Goal: Transaction & Acquisition: Purchase product/service

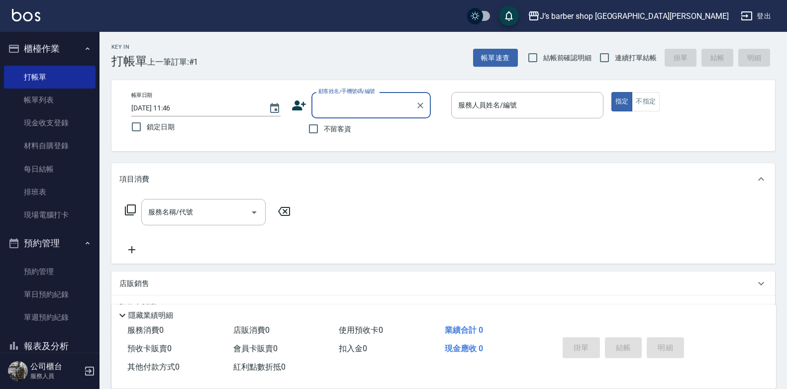
click at [346, 124] on span "不留客資" at bounding box center [338, 129] width 28 height 10
click at [324, 123] on input "不留客資" at bounding box center [313, 128] width 21 height 21
checkbox input "true"
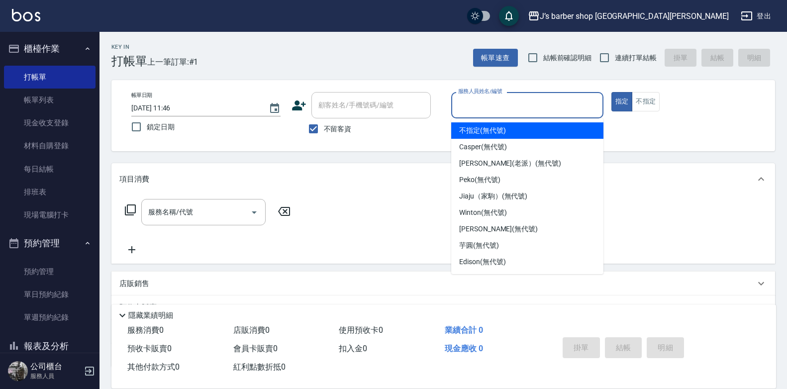
click at [503, 108] on input "服務人員姓名/編號" at bounding box center [527, 105] width 143 height 17
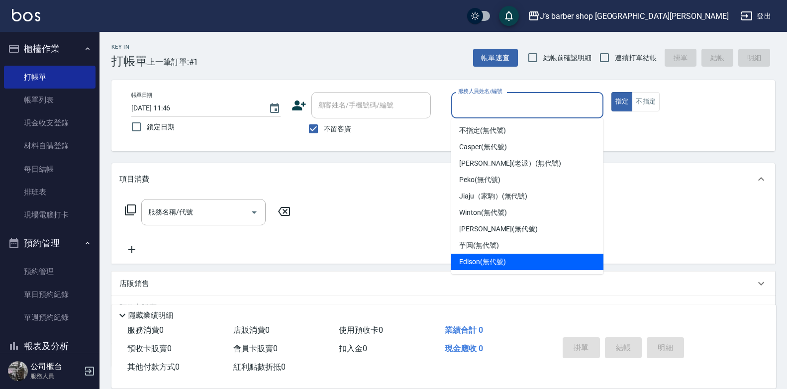
click at [479, 256] on div "Edison (無代號)" at bounding box center [527, 262] width 152 height 16
type input "Edison(無代號)"
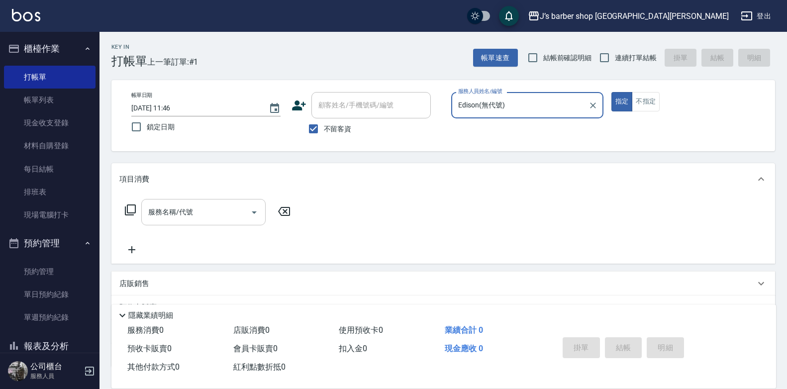
click at [216, 206] on input "服務名稱/代號" at bounding box center [196, 212] width 101 height 17
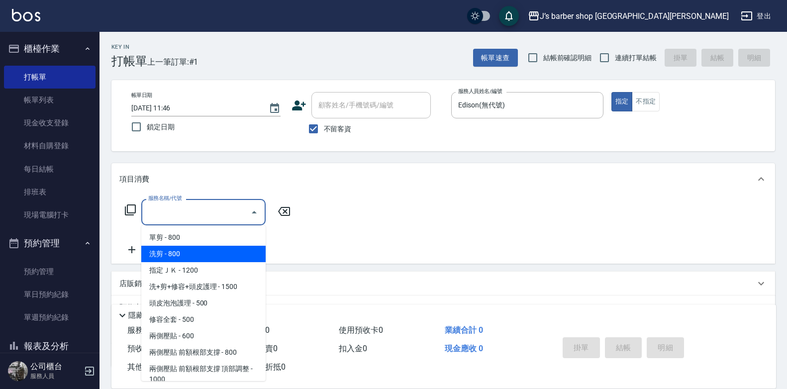
click at [207, 250] on span "洗剪 - 800" at bounding box center [203, 254] width 124 height 16
type input "洗剪(101)"
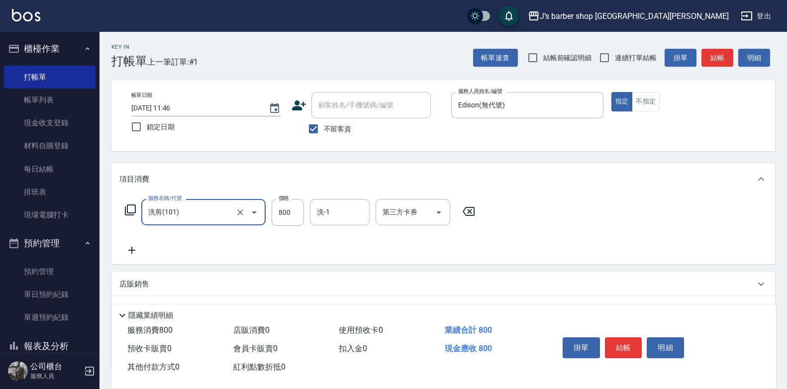
click at [305, 212] on div "服務名稱/代號 洗剪(101) 服務名稱/代號 價格 800 價格 洗-1 洗-1 第三方卡券 第三方卡券" at bounding box center [300, 212] width 362 height 27
click at [291, 206] on input "800" at bounding box center [288, 212] width 32 height 27
type input "600"
click at [561, 220] on div "服務名稱/代號 洗剪(101) 服務名稱/代號 價格 600 價格 洗-1 洗-1 第三方卡券 第三方卡券" at bounding box center [443, 229] width 664 height 69
click at [632, 341] on button "結帳" at bounding box center [623, 347] width 37 height 21
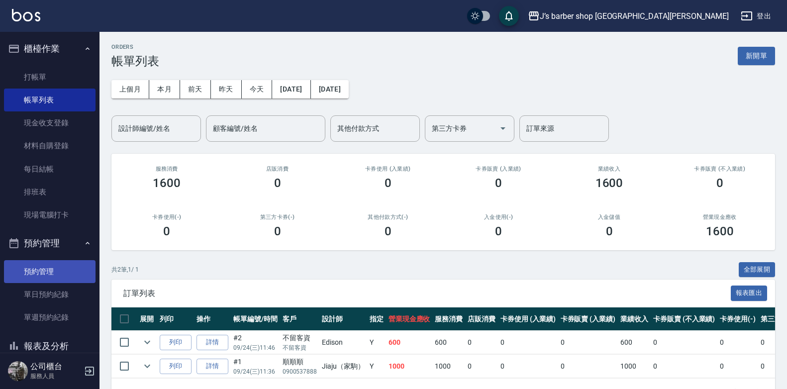
click at [36, 281] on link "預約管理" at bounding box center [50, 271] width 92 height 23
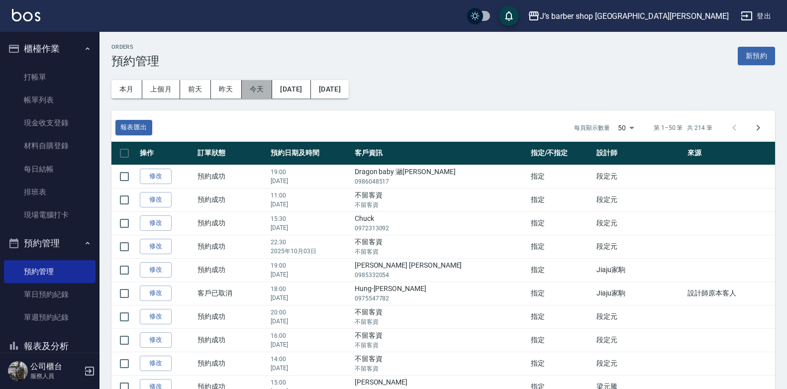
click at [253, 91] on button "今天" at bounding box center [257, 89] width 31 height 18
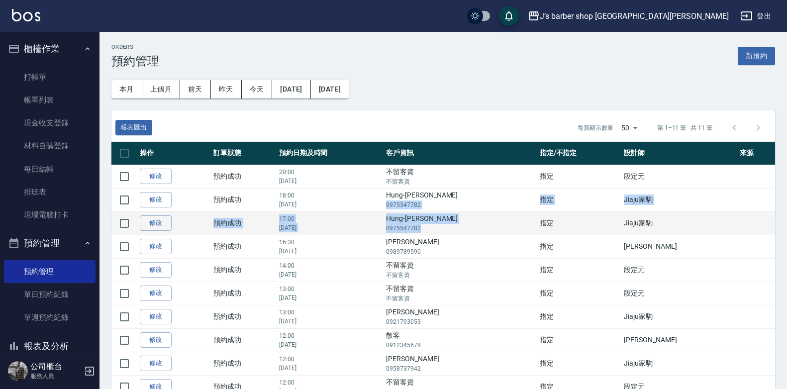
drag, startPoint x: 438, startPoint y: 202, endPoint x: 486, endPoint y: 232, distance: 57.5
click at [486, 232] on tbody "修改  預約成功 20:00 [DATE] 不留客資 不留客資 指定 段定元  修改  預約成功 18:00 [DATE] Hung-Chi Bill 097…" at bounding box center [443, 293] width 664 height 257
drag, startPoint x: 486, startPoint y: 232, endPoint x: 480, endPoint y: 229, distance: 6.9
click at [481, 229] on p "0975547782" at bounding box center [460, 228] width 148 height 9
drag, startPoint x: 424, startPoint y: 195, endPoint x: 480, endPoint y: 229, distance: 65.7
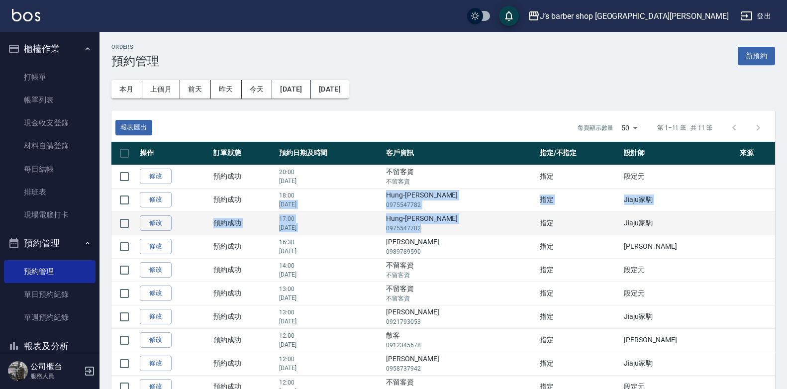
click at [480, 229] on tbody "修改  預約成功 20:00 [DATE] 不留客資 不留客資 指定 段定元  修改  預約成功 18:00 [DATE] Hung-Chi Bill 097…" at bounding box center [443, 293] width 664 height 257
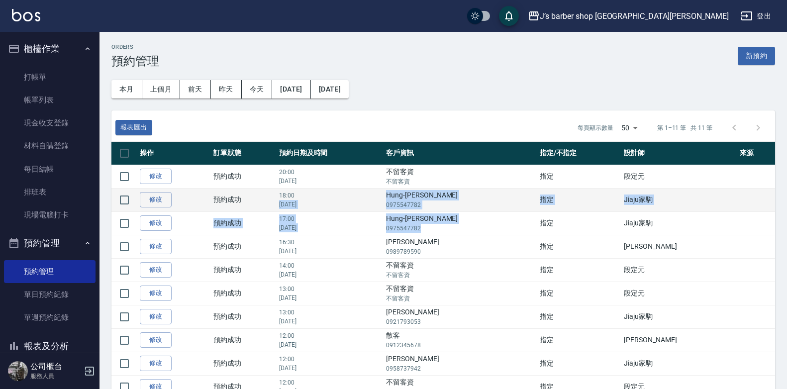
drag, startPoint x: 480, startPoint y: 229, endPoint x: 390, endPoint y: 204, distance: 93.3
click at [381, 204] on p "[DATE]" at bounding box center [330, 204] width 102 height 9
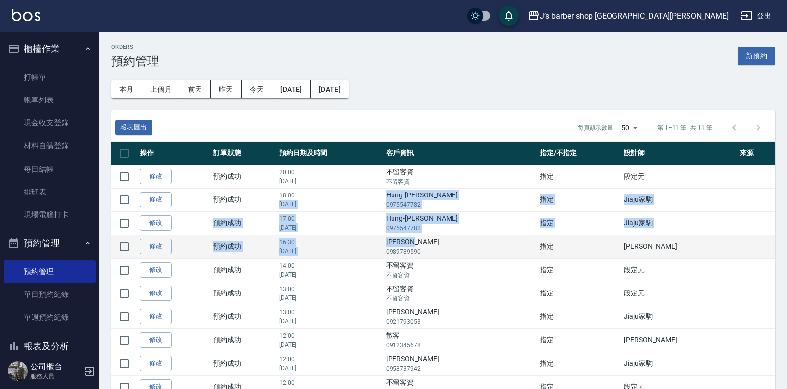
drag, startPoint x: 383, startPoint y: 195, endPoint x: 468, endPoint y: 238, distance: 95.1
click at [468, 238] on tbody "修改  預約成功 20:00 [DATE] 不留客資 不留客資 指定 段定元  修改  預約成功 18:00 [DATE] Hung-Chi Bill 097…" at bounding box center [443, 293] width 664 height 257
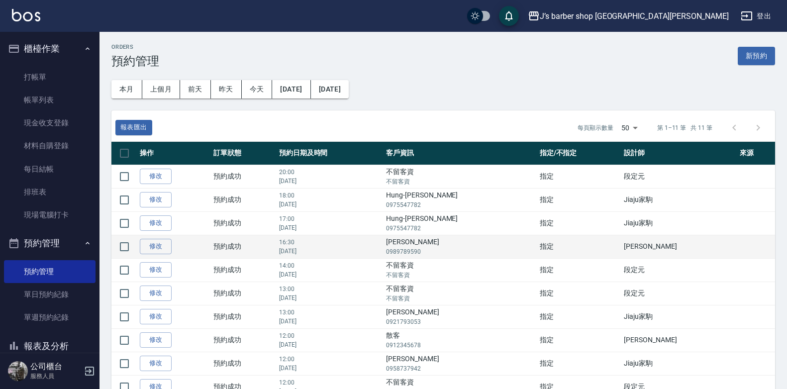
drag, startPoint x: 468, startPoint y: 238, endPoint x: 466, endPoint y: 247, distance: 9.1
click at [466, 247] on p "0989789590" at bounding box center [460, 251] width 148 height 9
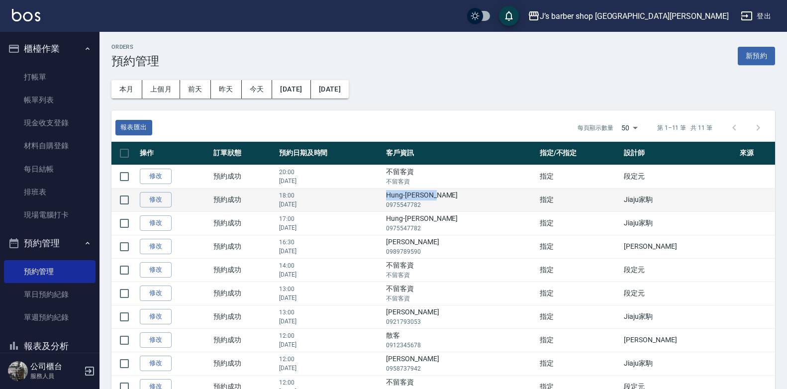
drag, startPoint x: 439, startPoint y: 198, endPoint x: 488, endPoint y: 200, distance: 48.8
click at [488, 200] on td "Hung-Chi Bill 0975547782" at bounding box center [460, 199] width 153 height 23
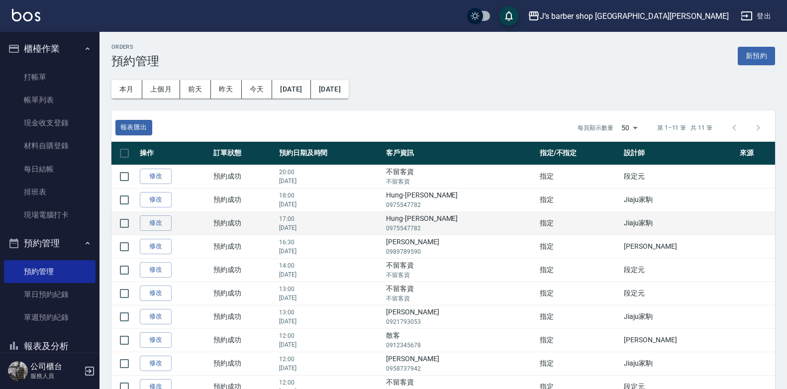
drag, startPoint x: 488, startPoint y: 200, endPoint x: 486, endPoint y: 214, distance: 14.0
click at [486, 213] on td "Hung-Chi Bill 0975547782" at bounding box center [460, 223] width 153 height 23
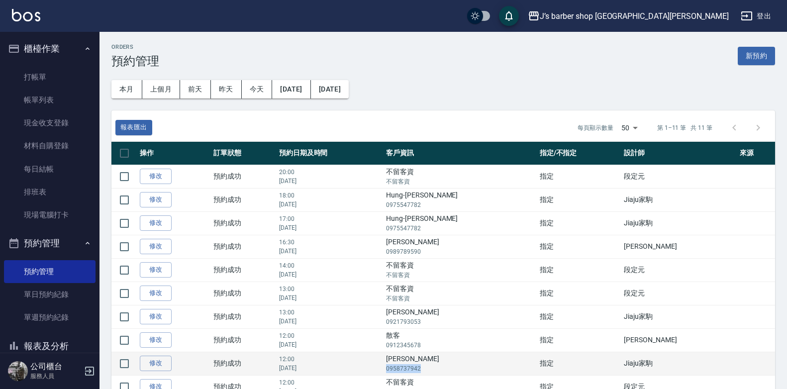
drag, startPoint x: 439, startPoint y: 367, endPoint x: 479, endPoint y: 372, distance: 40.7
click at [479, 372] on p "0958737942" at bounding box center [460, 368] width 148 height 9
drag, startPoint x: 479, startPoint y: 372, endPoint x: 458, endPoint y: 371, distance: 21.0
copy p "0958737942"
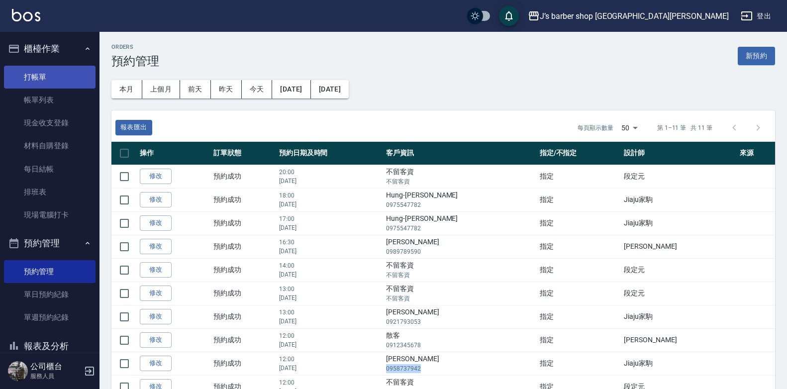
click at [43, 79] on link "打帳單" at bounding box center [50, 77] width 92 height 23
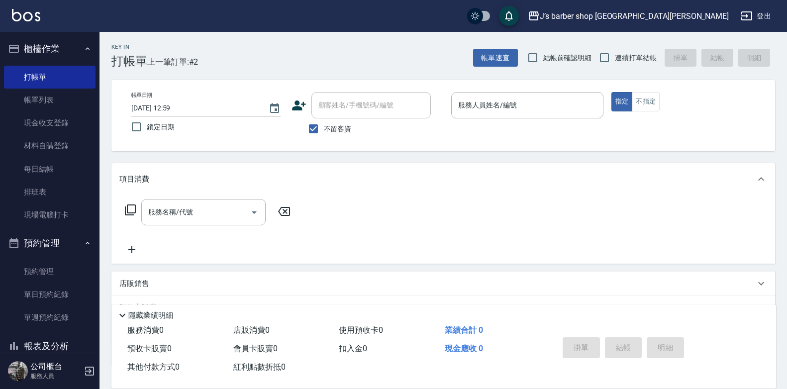
click at [337, 120] on label "不留客資" at bounding box center [327, 128] width 49 height 21
click at [324, 120] on input "不留客資" at bounding box center [313, 128] width 21 height 21
checkbox input "false"
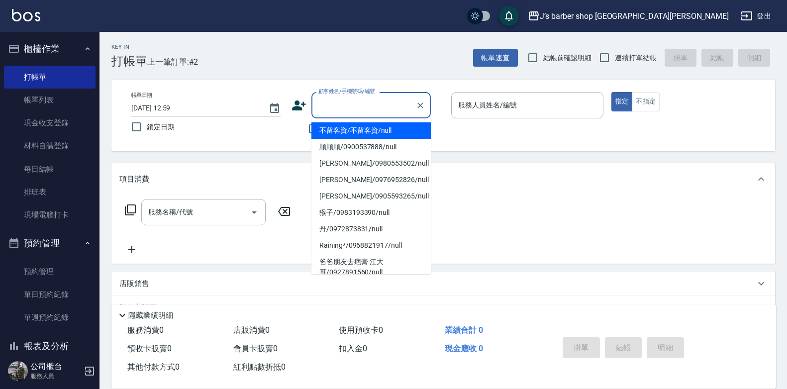
click at [347, 108] on input "顧客姓名/手機號碼/編號" at bounding box center [364, 105] width 96 height 17
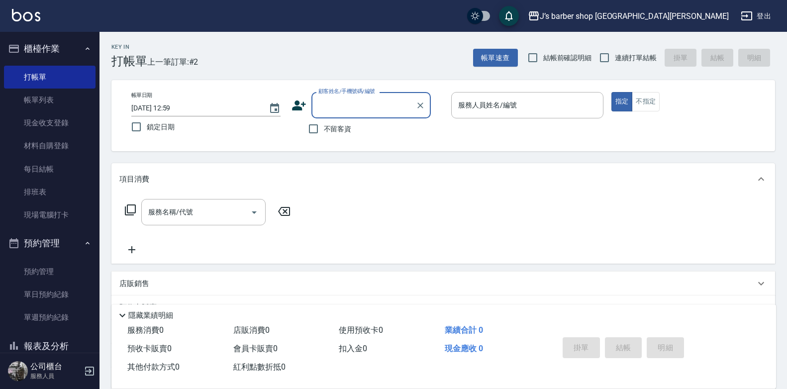
paste input "0958737942"
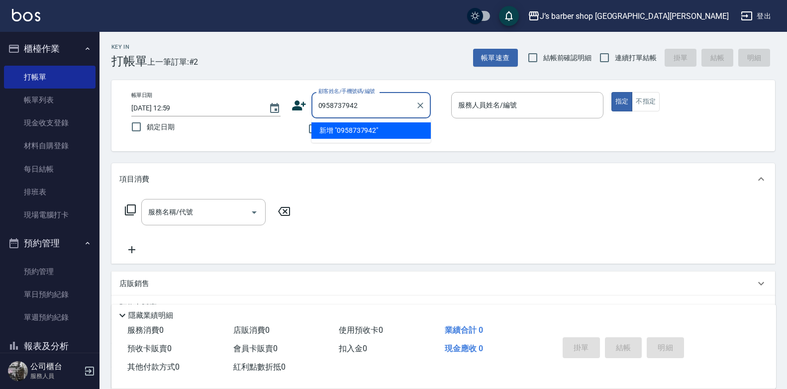
click at [371, 135] on li "新增 "0958737942"" at bounding box center [371, 130] width 119 height 16
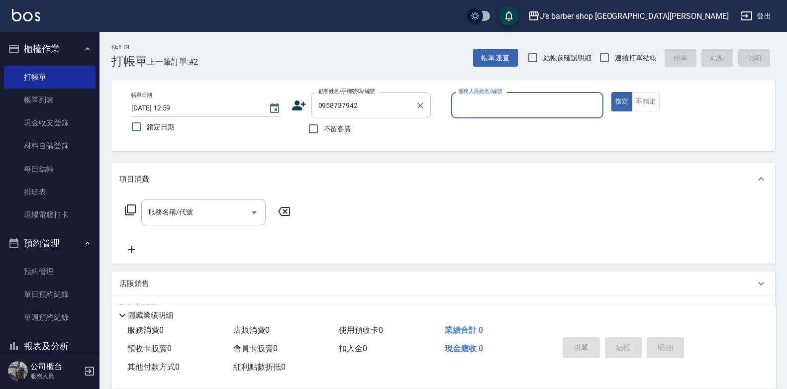
click at [378, 115] on div "0958737942 顧客姓名/手機號碼/編號" at bounding box center [371, 105] width 119 height 26
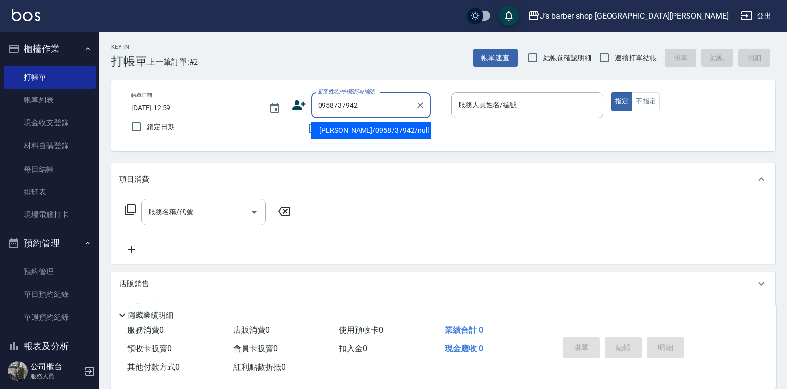
click at [372, 131] on li "[PERSON_NAME]/0958737942/null" at bounding box center [371, 130] width 119 height 16
type input "[PERSON_NAME]/0958737942/null"
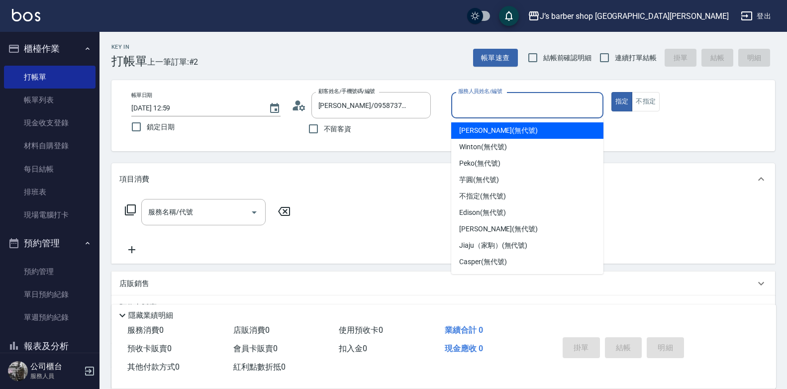
click at [485, 111] on input "服務人員姓名/編號" at bounding box center [527, 105] width 143 height 17
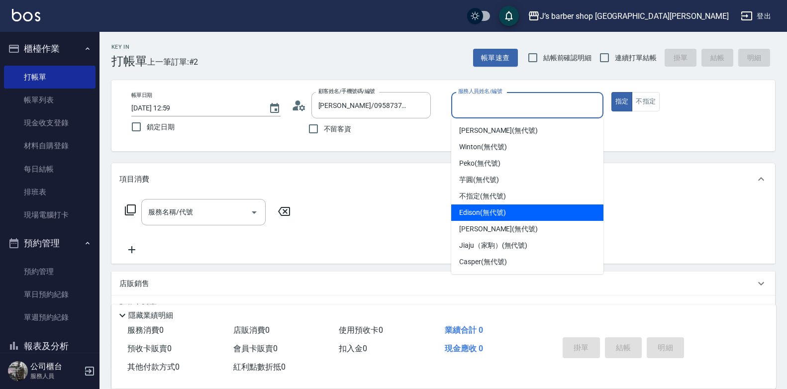
click at [491, 215] on span "Edison (無代號)" at bounding box center [482, 213] width 46 height 10
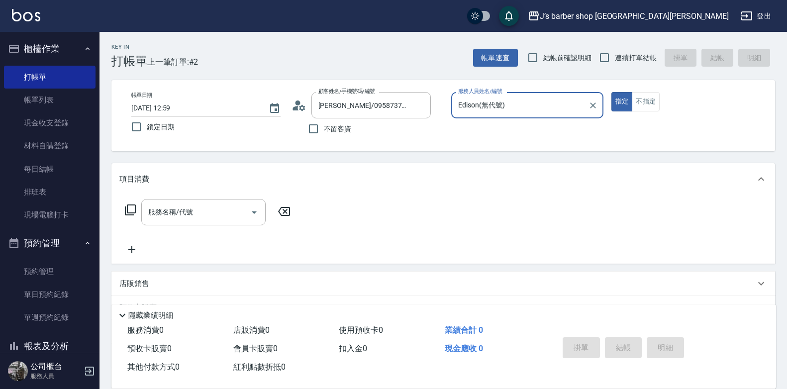
click at [554, 104] on input "Edison(無代號)" at bounding box center [520, 105] width 128 height 17
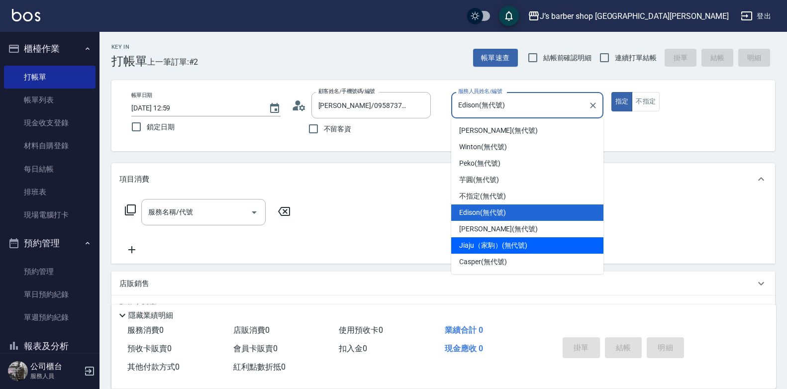
click at [484, 239] on div "Jiaju（家駒） (無代號)" at bounding box center [527, 245] width 152 height 16
type input "Jiaju（家駒）(無代號)"
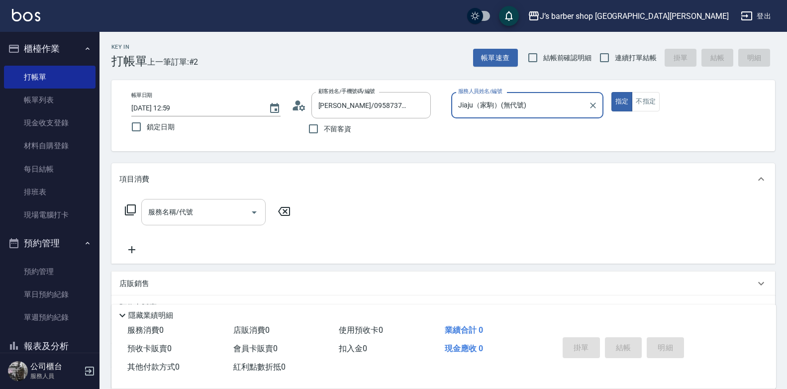
click at [176, 220] on input "服務名稱/代號" at bounding box center [196, 212] width 101 height 17
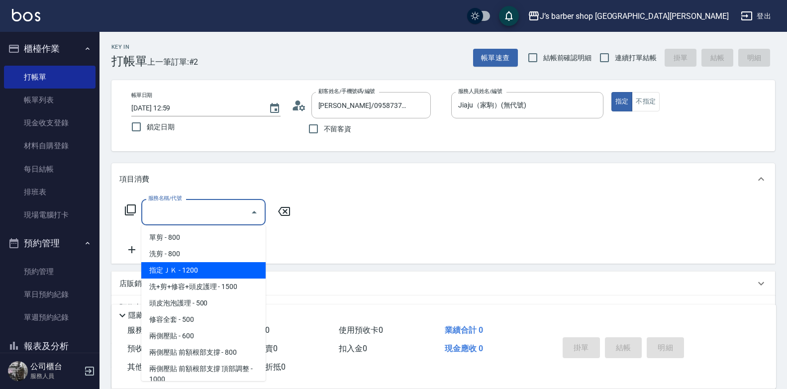
click at [187, 266] on span "指定ＪＫ - 1200" at bounding box center [203, 270] width 124 height 16
type input "指定ＪＫ(102)"
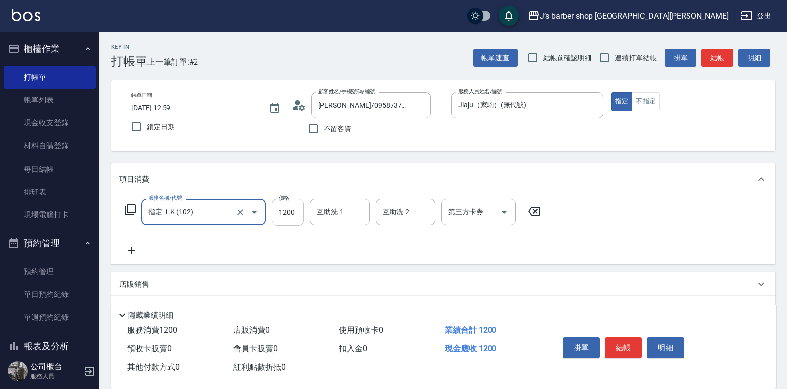
click at [289, 212] on input "1200" at bounding box center [288, 212] width 32 height 27
type input "1000"
click at [619, 342] on button "結帳" at bounding box center [623, 347] width 37 height 21
